Goal: Transaction & Acquisition: Download file/media

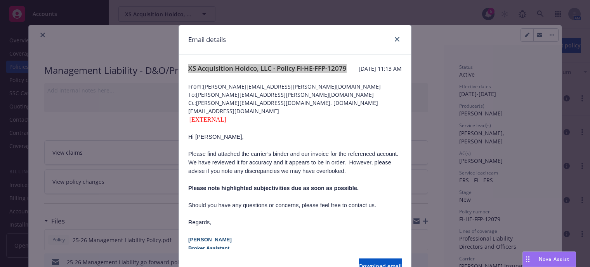
scroll to position [116, 0]
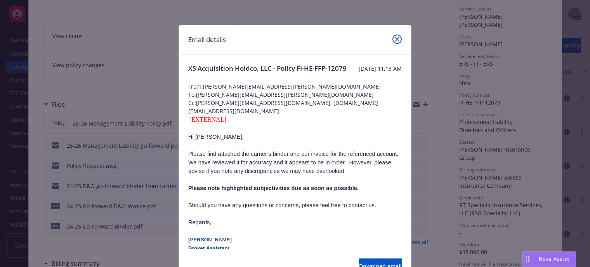
click at [395, 35] on link "close" at bounding box center [397, 39] width 9 height 9
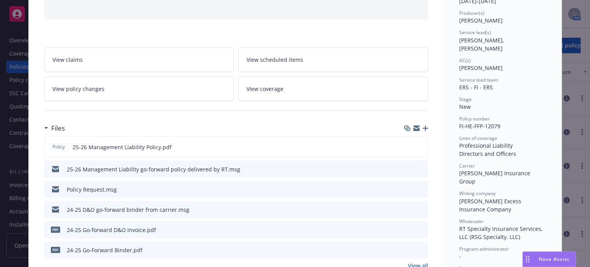
scroll to position [0, 0]
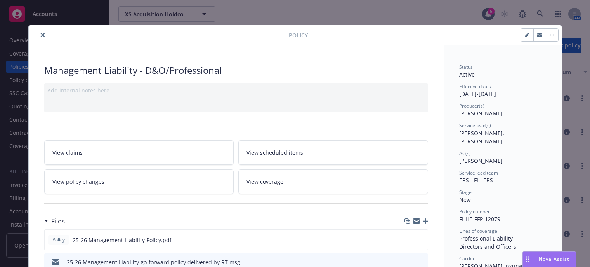
click at [44, 34] on div at bounding box center [160, 34] width 257 height 9
click at [40, 33] on icon "close" at bounding box center [42, 35] width 5 height 5
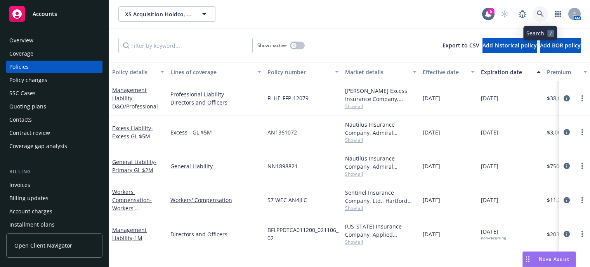
click at [542, 13] on icon at bounding box center [540, 13] width 7 height 7
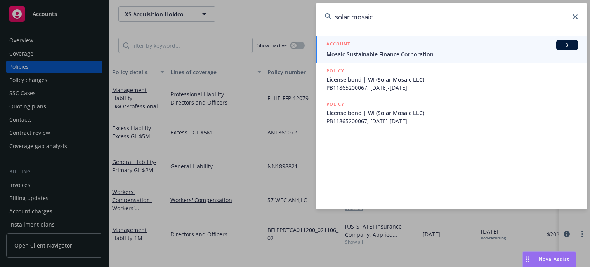
type input "solar mosaic"
click at [404, 55] on span "Mosaic Sustainable Finance Corporation" at bounding box center [453, 54] width 252 height 8
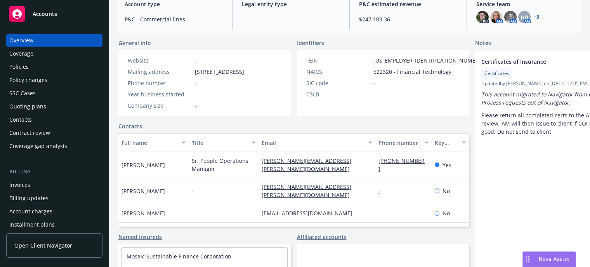
scroll to position [116, 0]
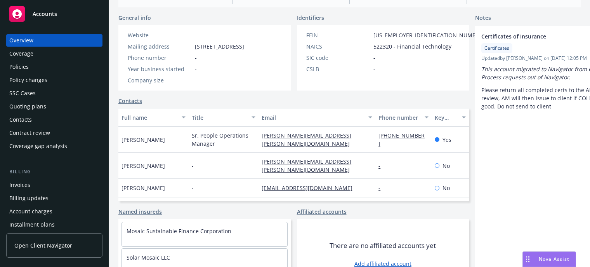
click at [26, 66] on div "Policies" at bounding box center [18, 67] width 19 height 12
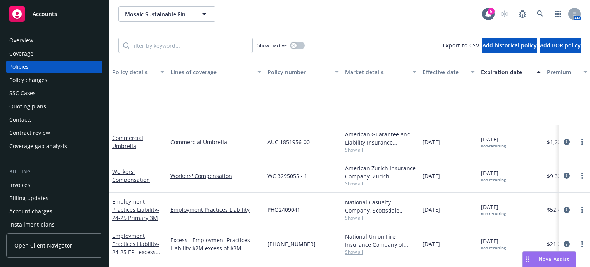
scroll to position [233, 0]
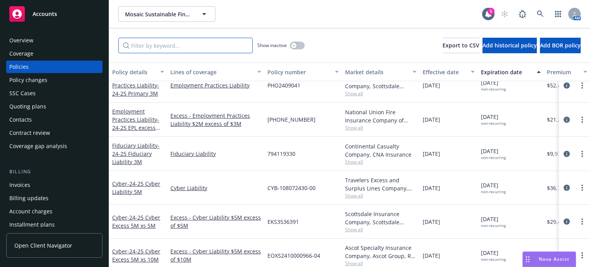
click at [175, 46] on input "Filter by keyword..." at bounding box center [185, 46] width 134 height 16
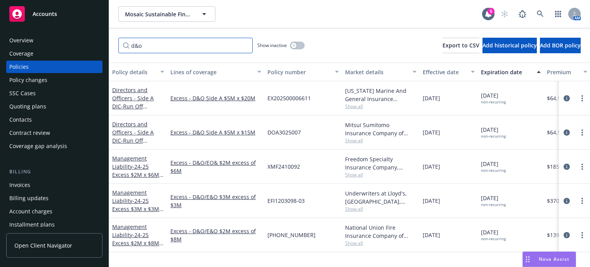
scroll to position [0, 0]
drag, startPoint x: 173, startPoint y: 48, endPoint x: 93, endPoint y: 37, distance: 80.3
click at [93, 37] on div "Accounts Overview Coverage Policies Policy changes SSC Cases Quoting plans Cont…" at bounding box center [295, 133] width 590 height 267
type input "cna"
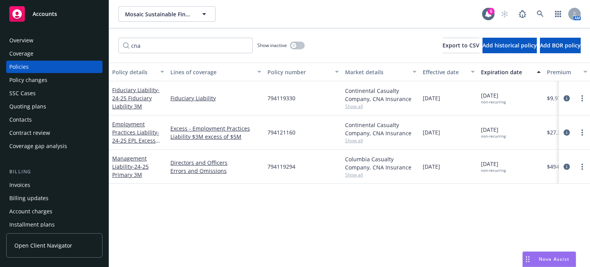
click at [139, 170] on div "Management Liability - 24-25 Primary 3M" at bounding box center [138, 166] width 52 height 24
click at [137, 167] on span "- 24-25 Primary 3M" at bounding box center [130, 171] width 36 height 16
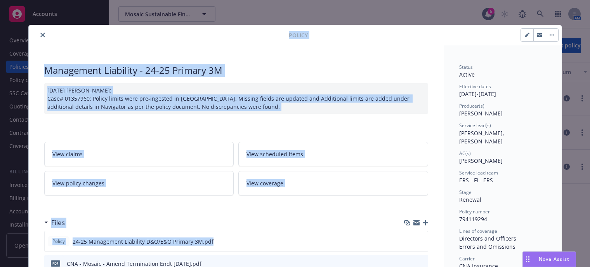
drag, startPoint x: 267, startPoint y: 236, endPoint x: 669, endPoint y: 138, distance: 414.4
click at [590, 138] on html "Accounts Overview Coverage Policies Policy changes SSC Cases Quoting plans Cont…" at bounding box center [295, 133] width 590 height 267
click at [260, 222] on div "Files" at bounding box center [236, 222] width 384 height 16
click at [405, 240] on icon "download file" at bounding box center [408, 241] width 6 height 6
click at [41, 35] on icon "close" at bounding box center [42, 35] width 5 height 5
